Goal: Task Accomplishment & Management: Complete application form

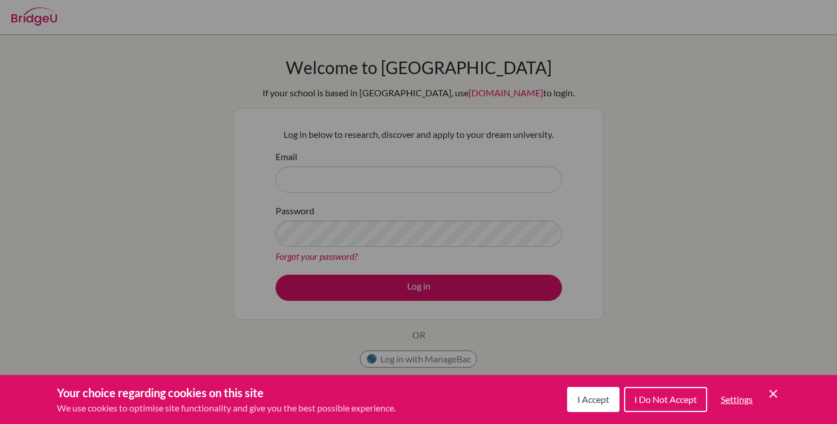
click at [352, 182] on div "Cookie Preferences" at bounding box center [418, 212] width 837 height 424
click at [609, 405] on button "I Accept" at bounding box center [593, 399] width 52 height 25
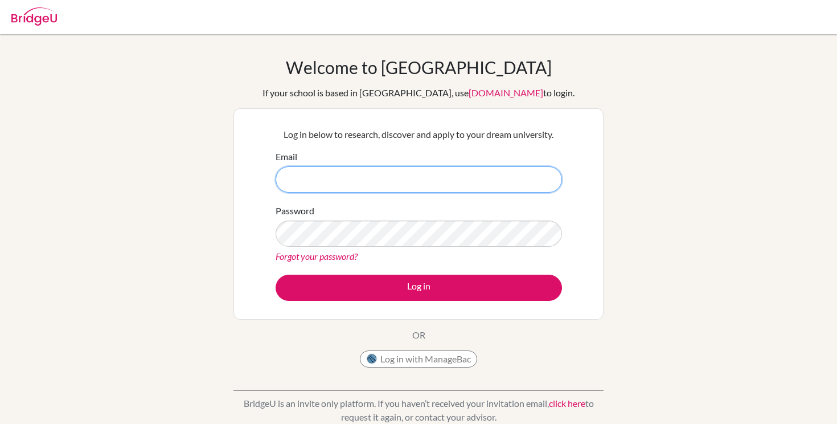
click at [465, 176] on input "Email" at bounding box center [419, 179] width 286 height 26
click at [421, 172] on input "diana" at bounding box center [419, 179] width 286 height 26
click at [420, 188] on input "diana" at bounding box center [419, 179] width 286 height 26
type input "[PERSON_NAME][EMAIL_ADDRESS][DOMAIN_NAME]"
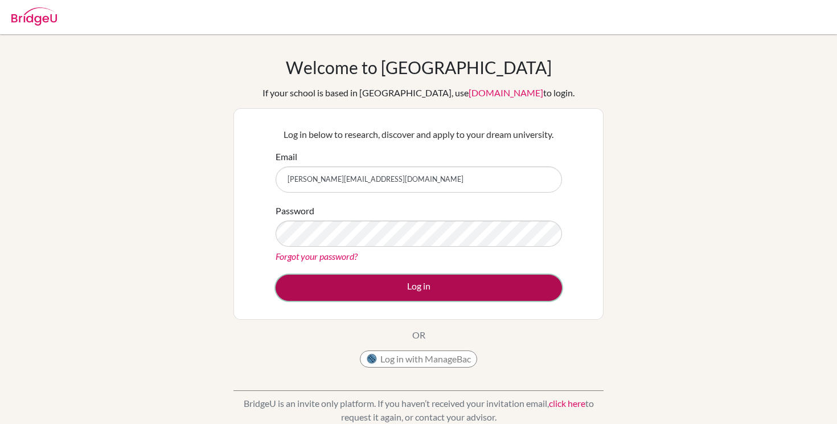
click at [438, 281] on button "Log in" at bounding box center [419, 287] width 286 height 26
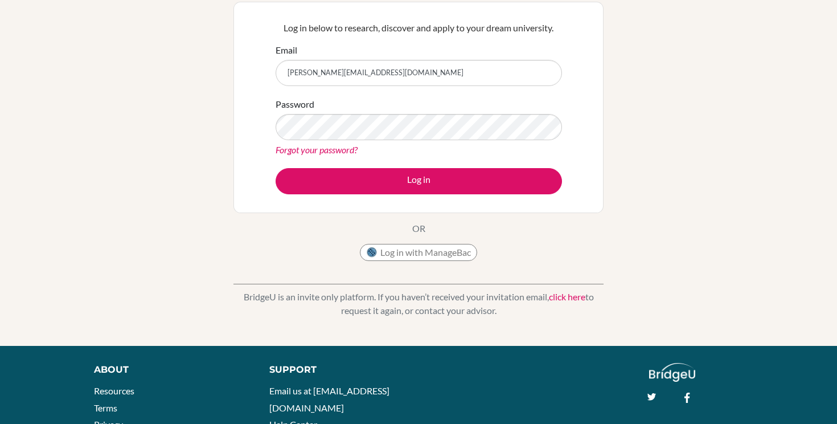
scroll to position [85, 0]
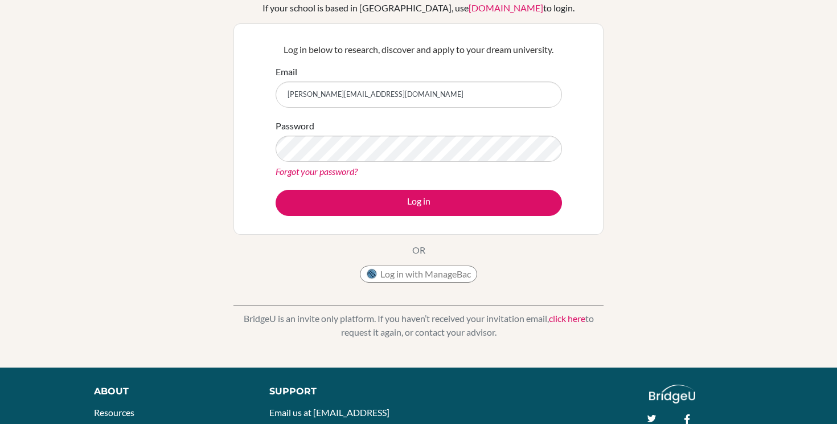
click at [562, 317] on link "click here" at bounding box center [567, 318] width 36 height 11
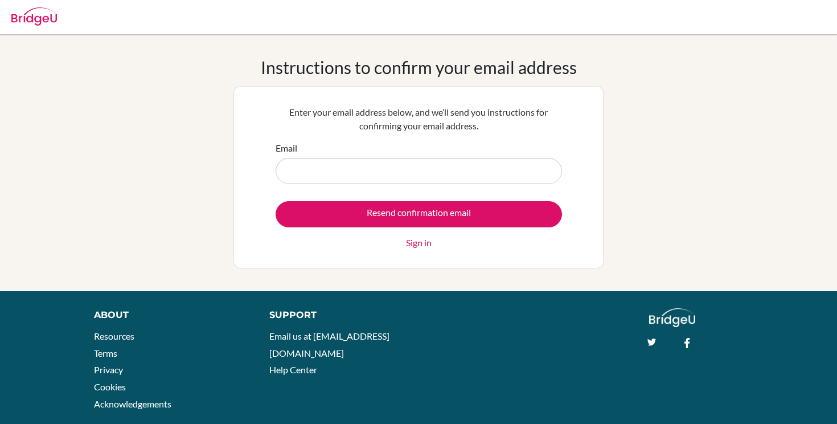
click at [562, 317] on div "Support Email us at hi@bridge-u.com Help Center" at bounding box center [446, 346] width 389 height 76
click at [340, 161] on input "Email" at bounding box center [419, 171] width 286 height 26
click at [135, 152] on div "Instructions to confirm your email address Enter your email address below, and …" at bounding box center [418, 162] width 837 height 211
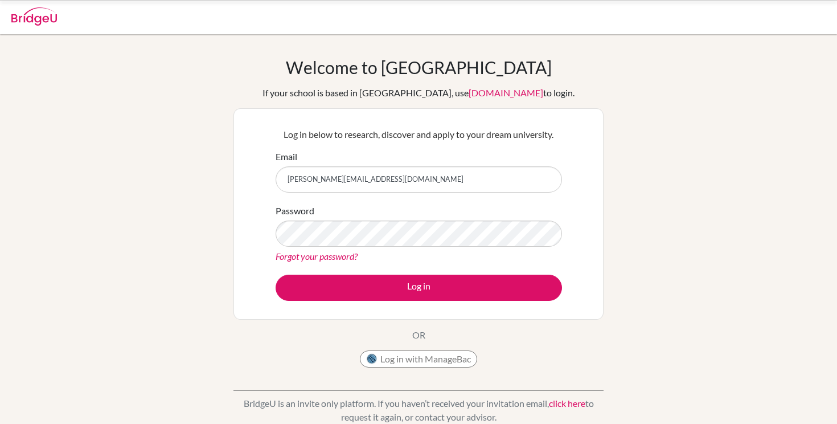
scroll to position [85, 0]
